Goal: Complete application form

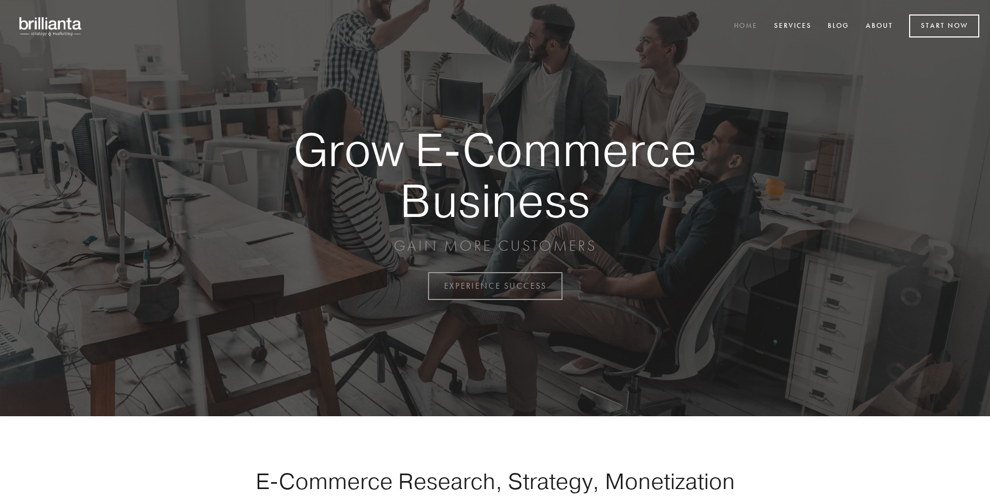
scroll to position [2809, 0]
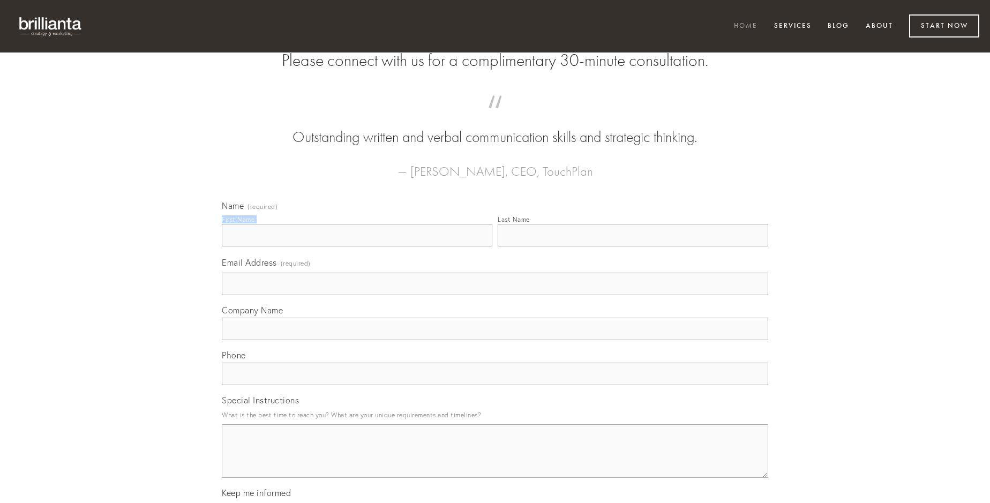
type input "[PERSON_NAME]"
click at [633, 246] on input "Last Name" at bounding box center [633, 235] width 271 height 23
type input "[PERSON_NAME]"
click at [495, 295] on input "Email Address (required)" at bounding box center [495, 284] width 546 height 23
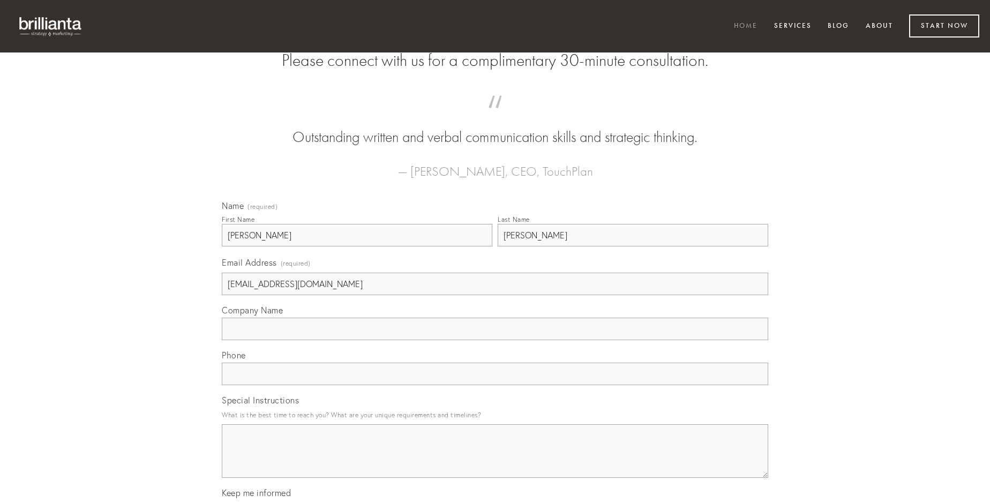
type input "[EMAIL_ADDRESS][DOMAIN_NAME]"
click at [495, 340] on input "Company Name" at bounding box center [495, 329] width 546 height 23
type input "suasoria"
click at [495, 385] on input "text" at bounding box center [495, 374] width 546 height 23
click at [495, 461] on textarea "Special Instructions" at bounding box center [495, 451] width 546 height 54
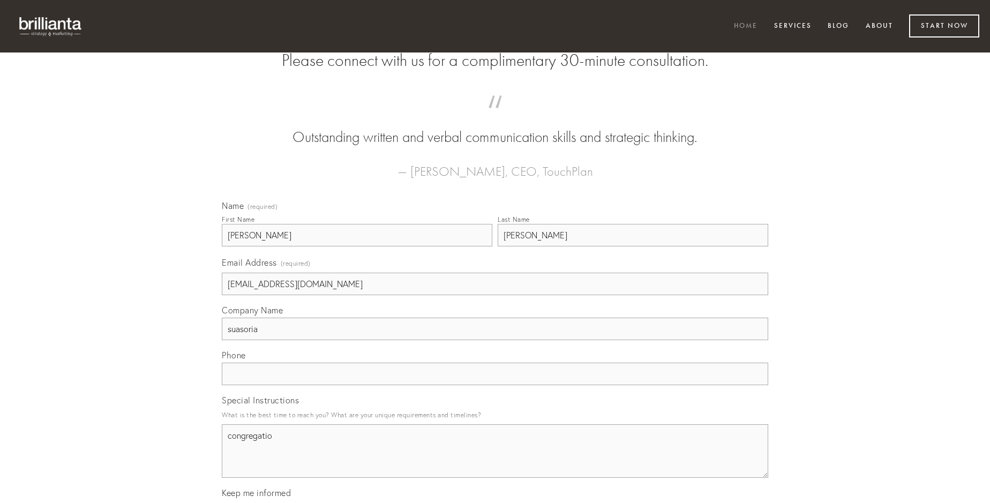
type textarea "congregatio"
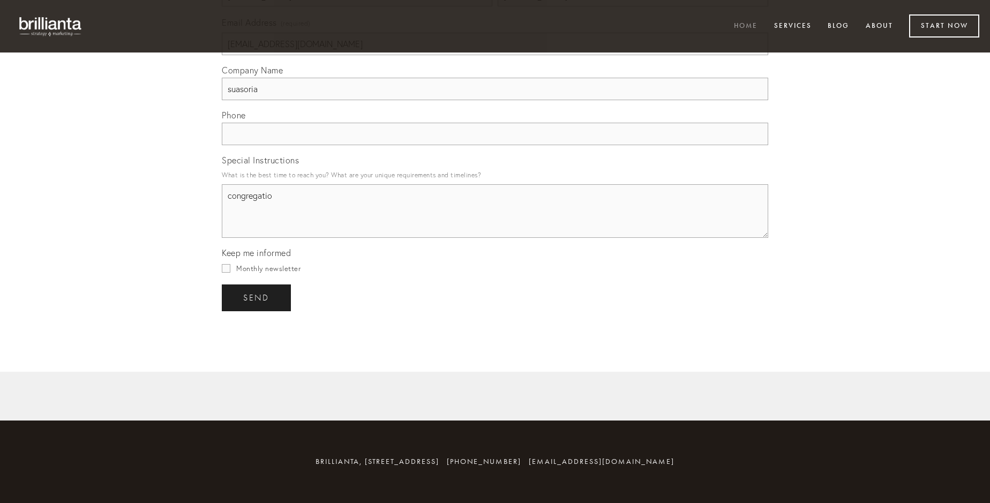
click at [257, 297] on span "send" at bounding box center [256, 298] width 26 height 10
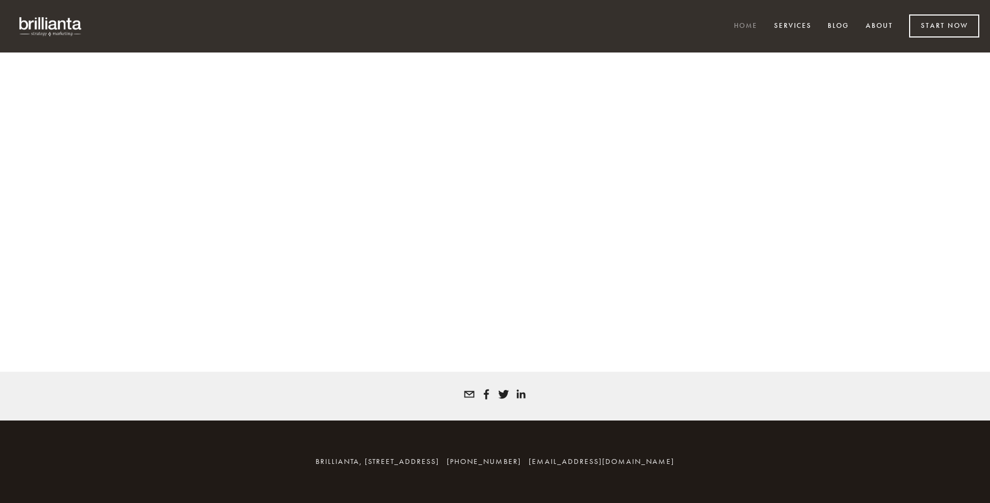
scroll to position [2794, 0]
